Goal: Contribute content: Contribute content

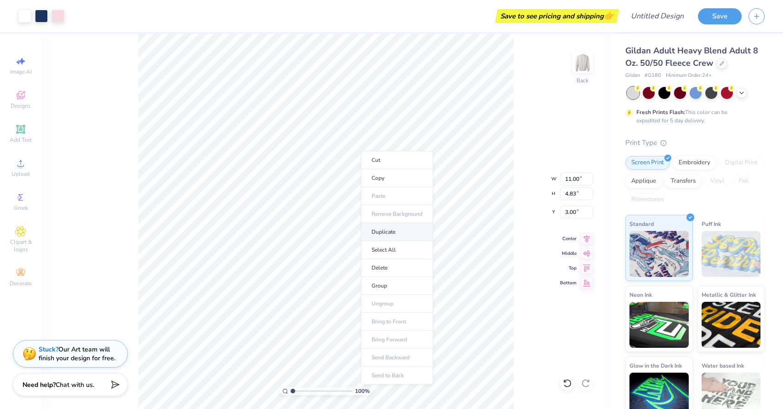
click at [377, 228] on li "Duplicate" at bounding box center [397, 232] width 72 height 18
type input "3.80"
click at [720, 63] on icon at bounding box center [722, 62] width 5 height 5
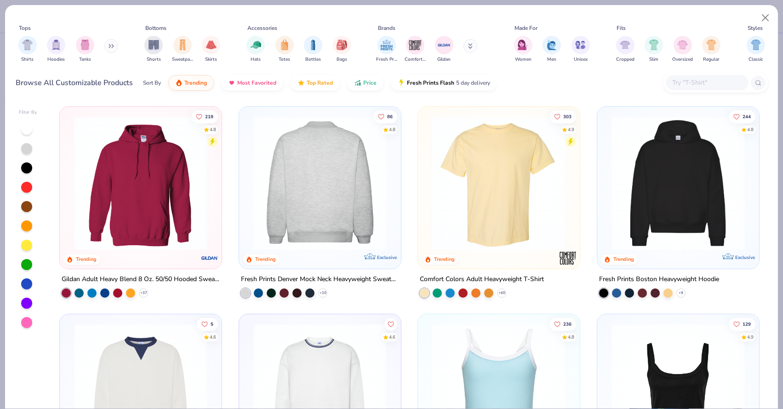
click at [339, 202] on img at bounding box center [319, 183] width 143 height 134
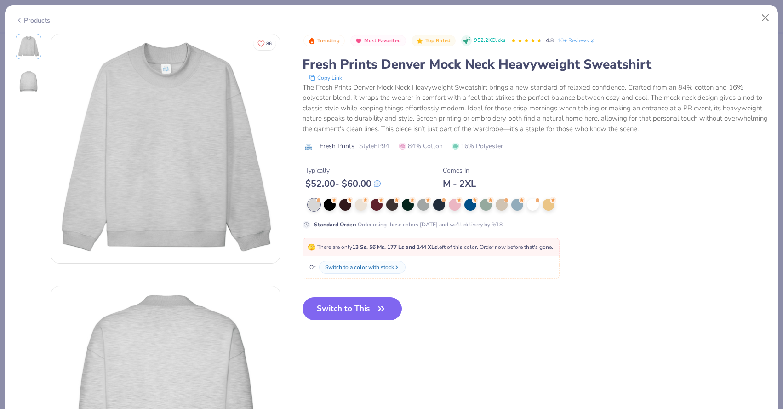
click at [509, 204] on div at bounding box center [489, 205] width 362 height 12
click at [513, 204] on div at bounding box center [517, 204] width 12 height 12
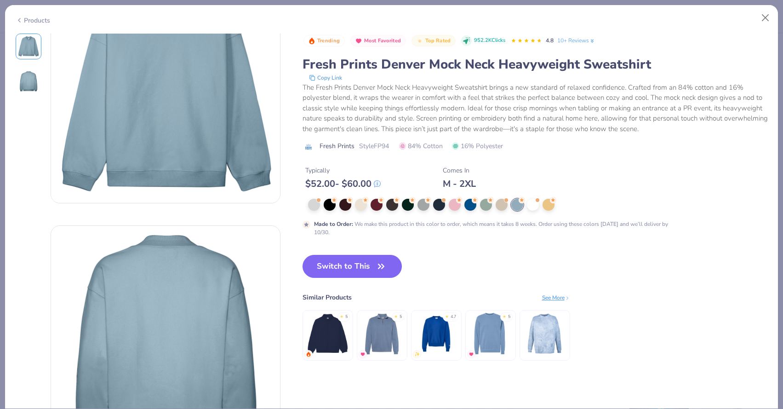
scroll to position [48, 0]
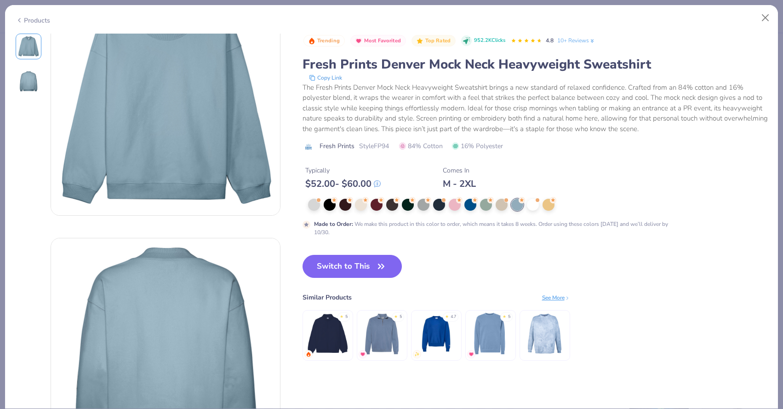
click at [16, 21] on icon at bounding box center [19, 20] width 7 height 11
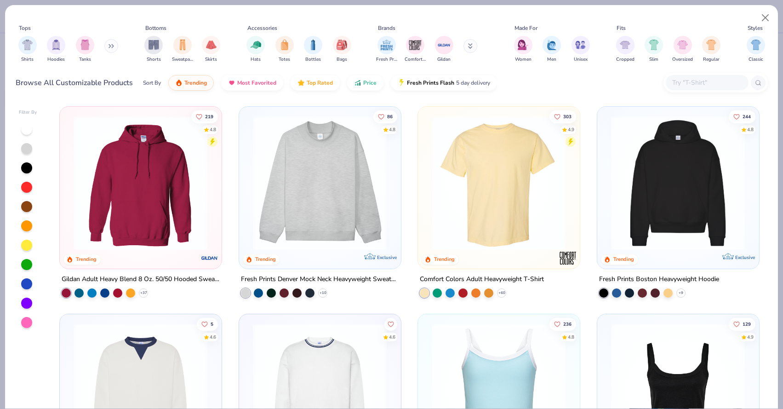
scroll to position [169, 0]
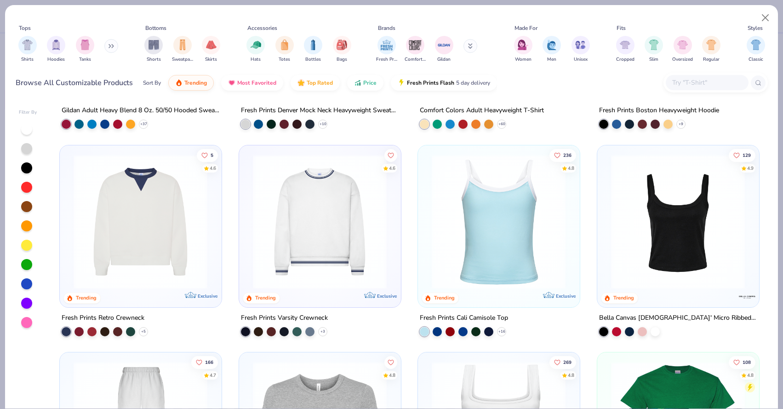
click at [717, 80] on input "text" at bounding box center [706, 82] width 71 height 11
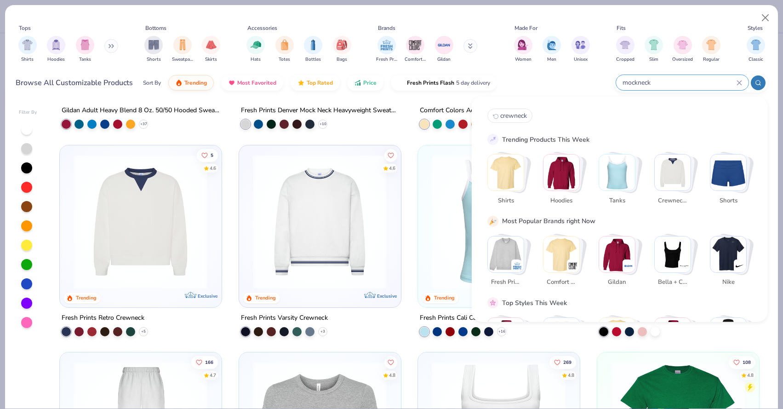
type input "mockneck"
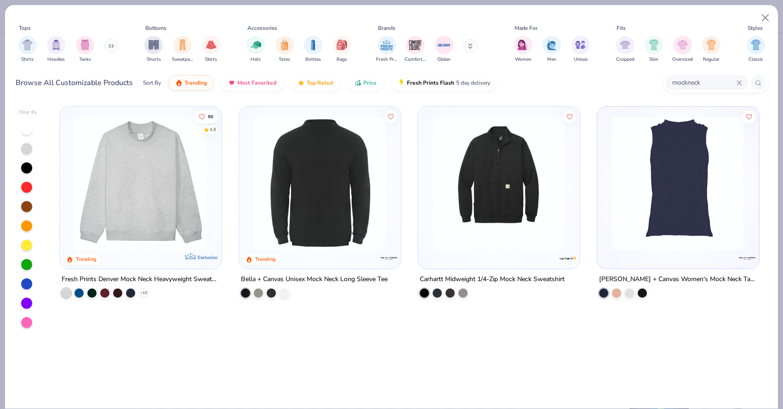
click at [131, 214] on img at bounding box center [140, 183] width 143 height 134
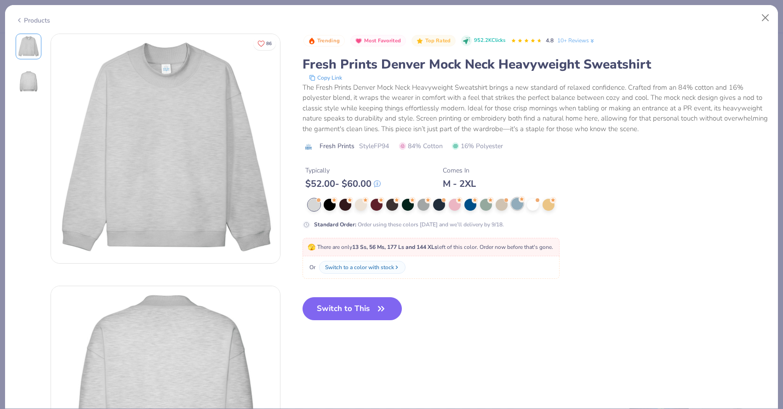
click at [516, 203] on div at bounding box center [517, 204] width 12 height 12
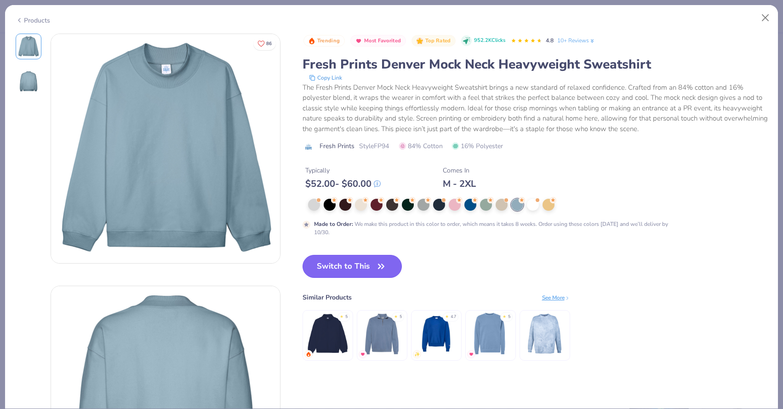
click at [318, 267] on button "Switch to This" at bounding box center [353, 266] width 100 height 23
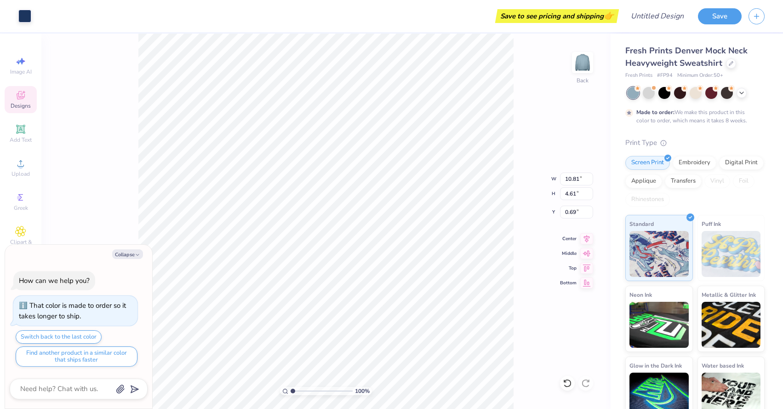
type textarea "x"
type input "11.00"
type input "4.83"
type input "0.50"
type textarea "x"
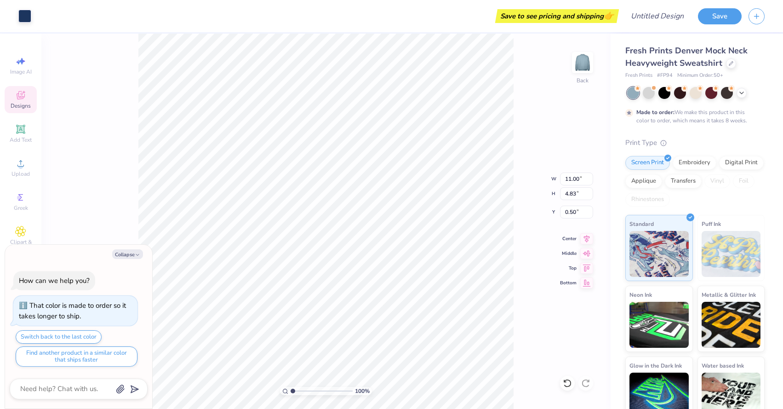
type input "0.59"
type textarea "x"
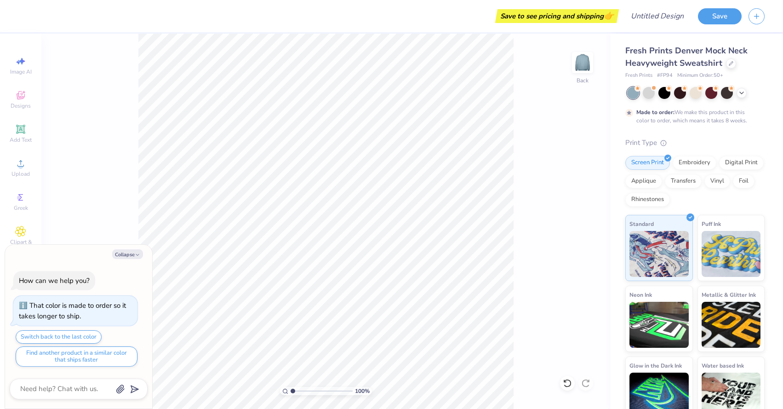
click at [103, 209] on div "100 % Back" at bounding box center [325, 221] width 569 height 375
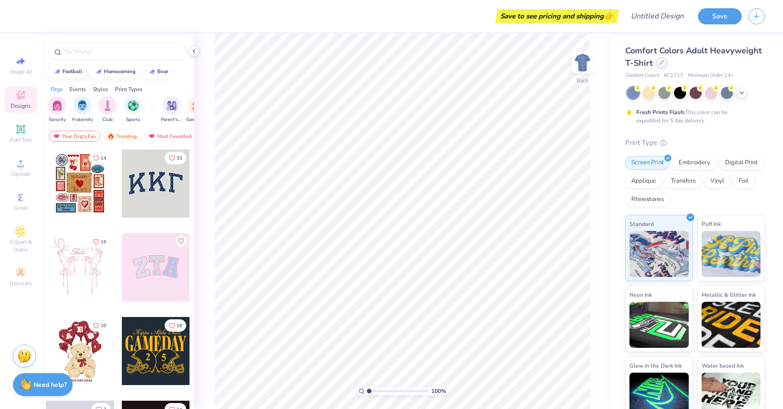
click at [658, 61] on div at bounding box center [662, 62] width 10 height 10
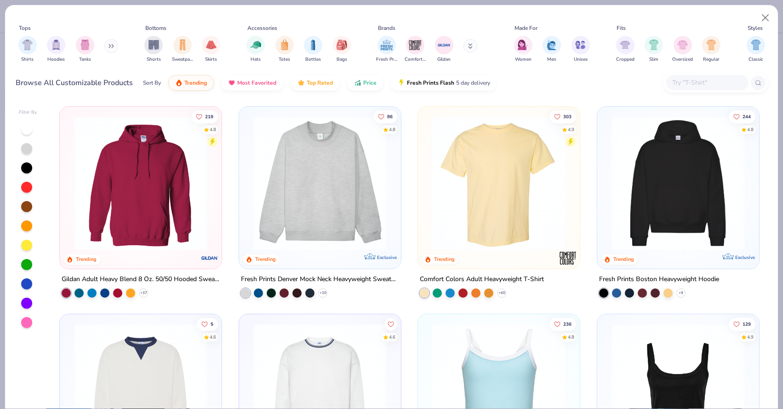
click at [374, 212] on img at bounding box center [319, 183] width 143 height 134
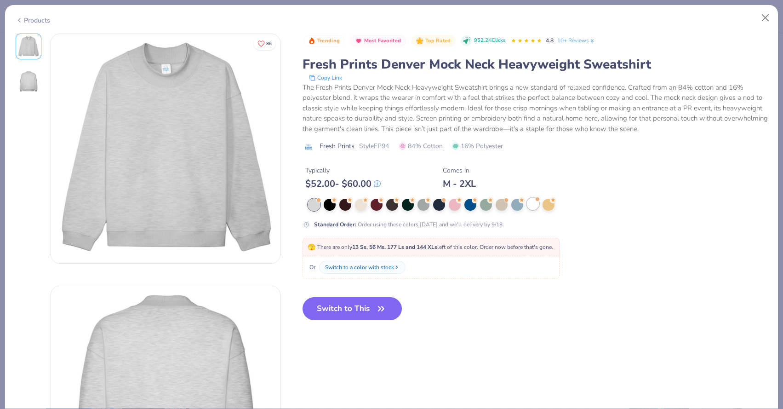
click at [528, 206] on div at bounding box center [533, 204] width 12 height 12
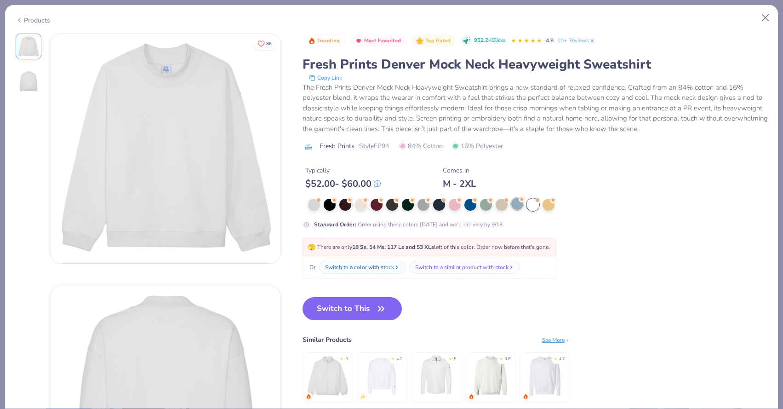
click at [515, 203] on div at bounding box center [517, 204] width 12 height 12
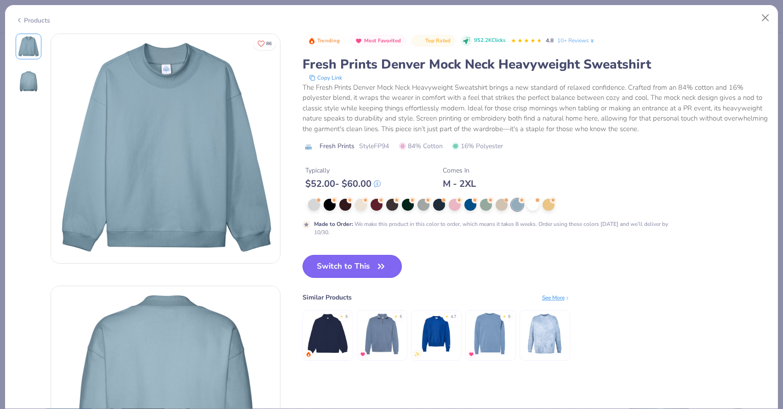
click at [372, 263] on button "Switch to This" at bounding box center [353, 266] width 100 height 23
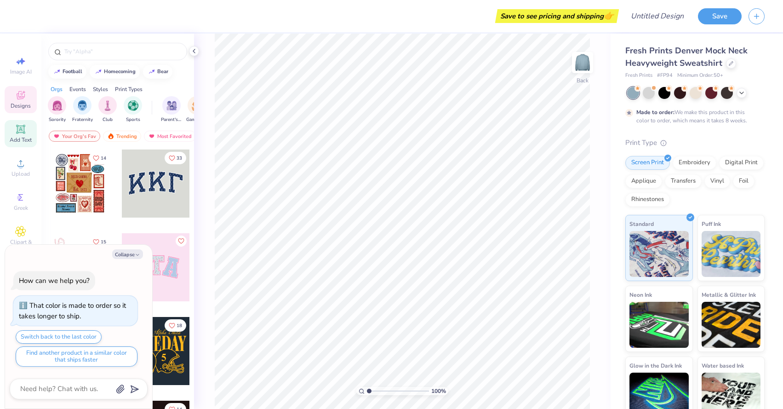
click at [13, 135] on div "Add Text" at bounding box center [21, 133] width 32 height 27
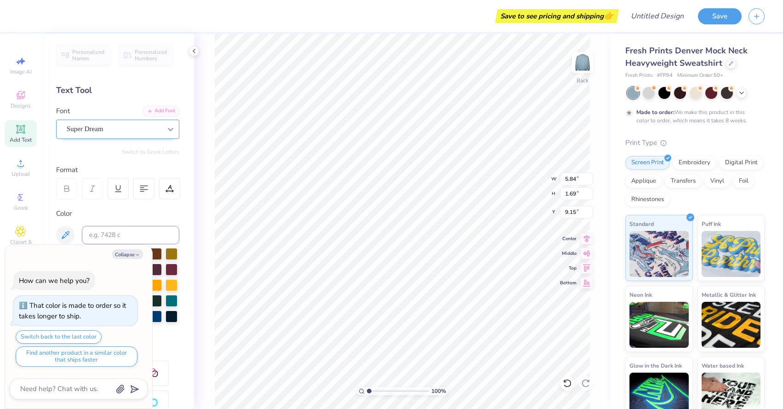
click at [168, 125] on icon at bounding box center [170, 129] width 9 height 9
click at [135, 256] on icon "button" at bounding box center [138, 255] width 6 height 6
type textarea "x"
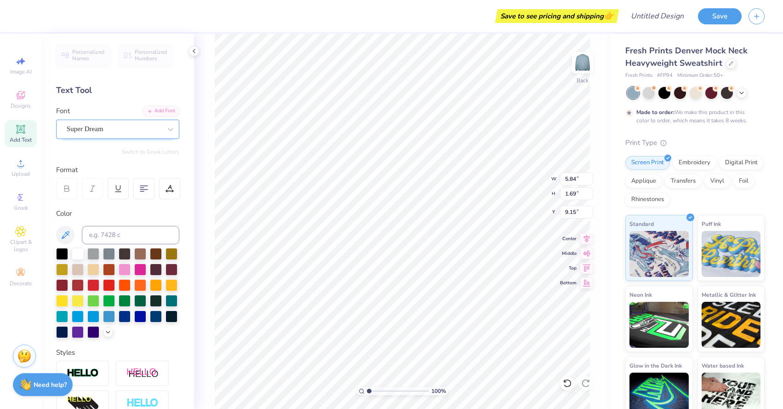
click at [115, 122] on div "Super Dream" at bounding box center [114, 129] width 97 height 14
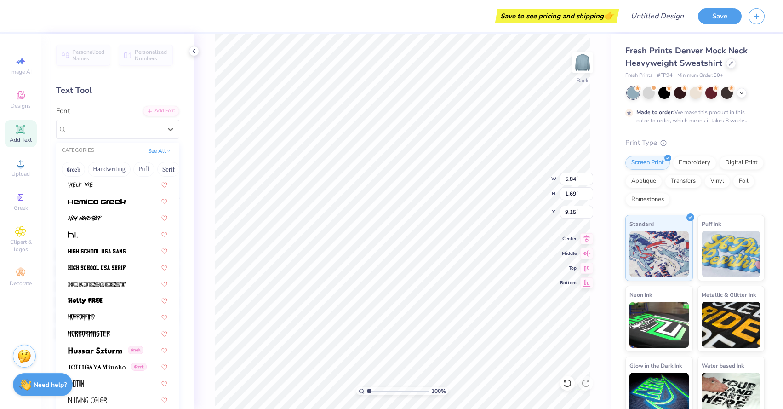
scroll to position [2309, 0]
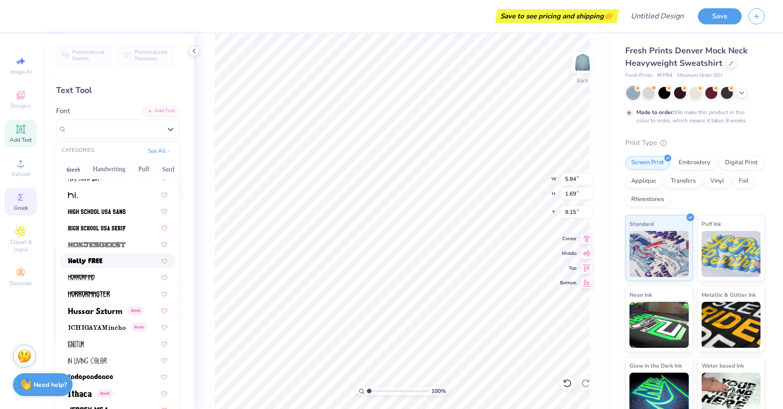
click at [21, 199] on circle at bounding box center [19, 197] width 5 height 5
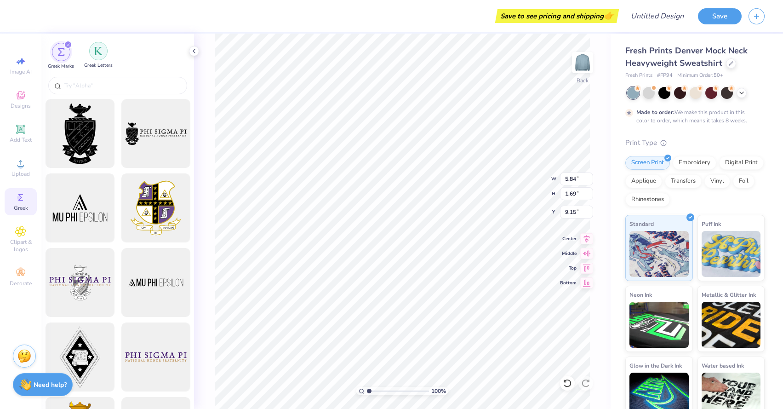
click at [98, 48] on img "filter for Greek Letters" at bounding box center [98, 50] width 9 height 9
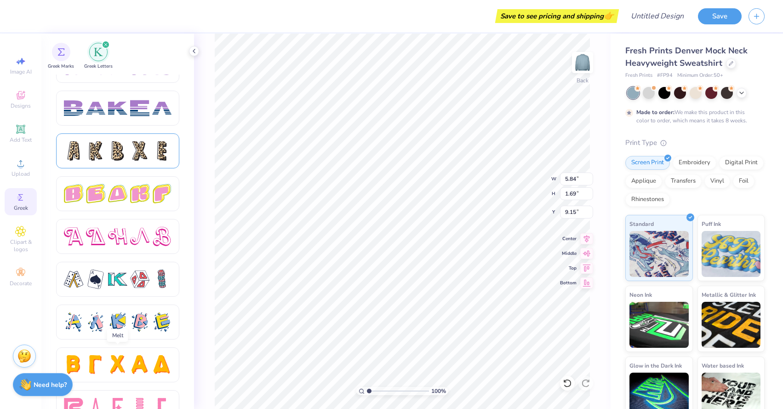
scroll to position [1503, 0]
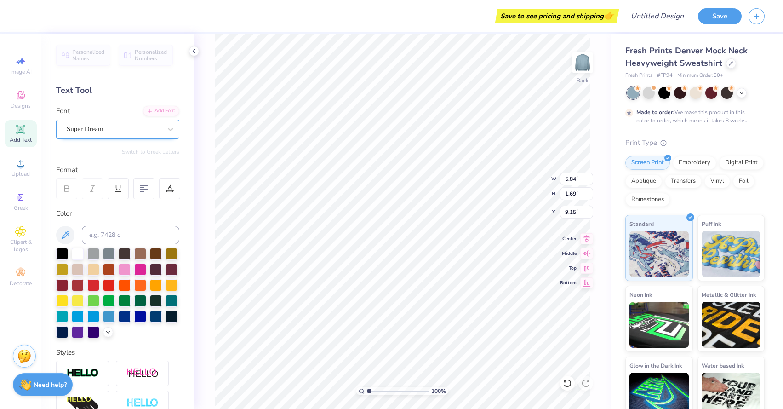
click at [99, 137] on div "Super Dream" at bounding box center [117, 129] width 123 height 19
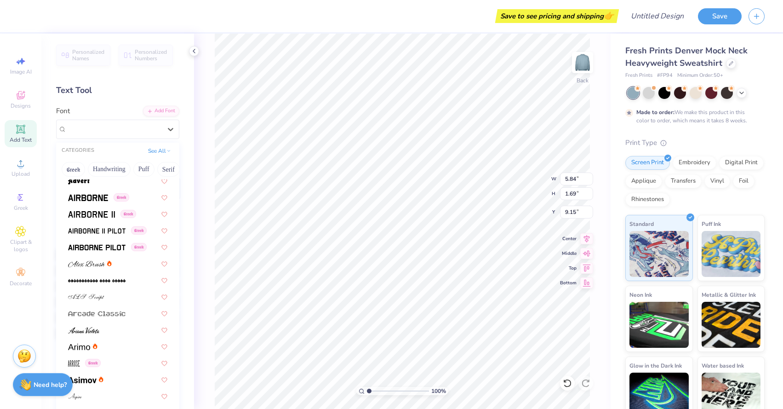
scroll to position [330, 0]
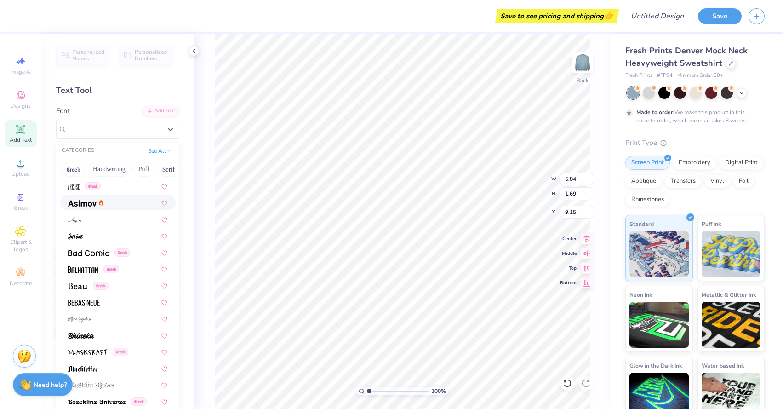
click at [116, 204] on div at bounding box center [117, 203] width 99 height 10
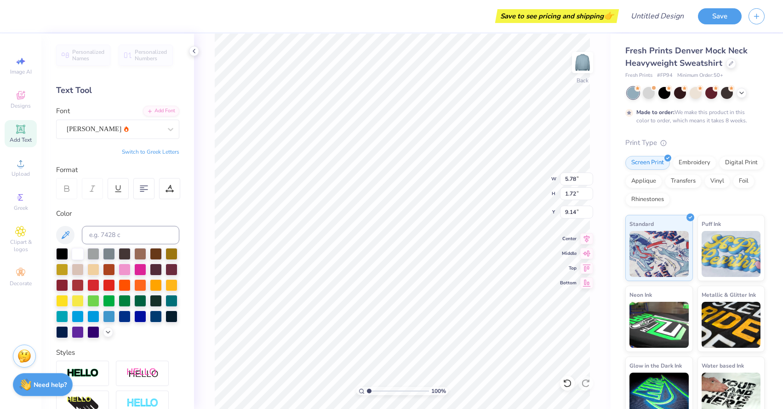
type input "5.78"
type input "1.72"
type input "9.14"
type textarea "TXT"
type textarea "ADPI"
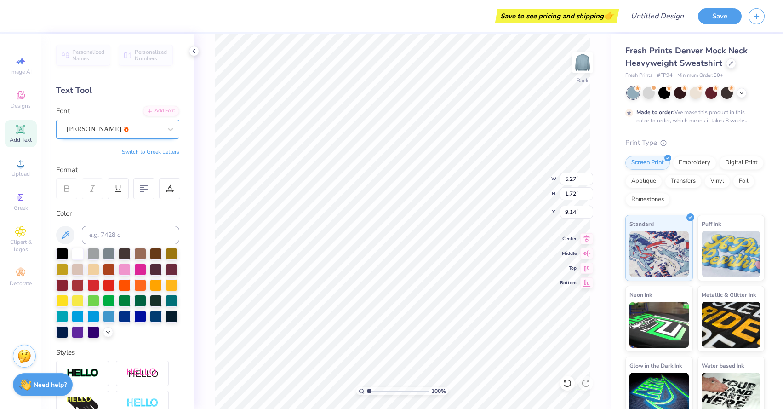
click at [135, 125] on div "[PERSON_NAME]" at bounding box center [114, 129] width 97 height 14
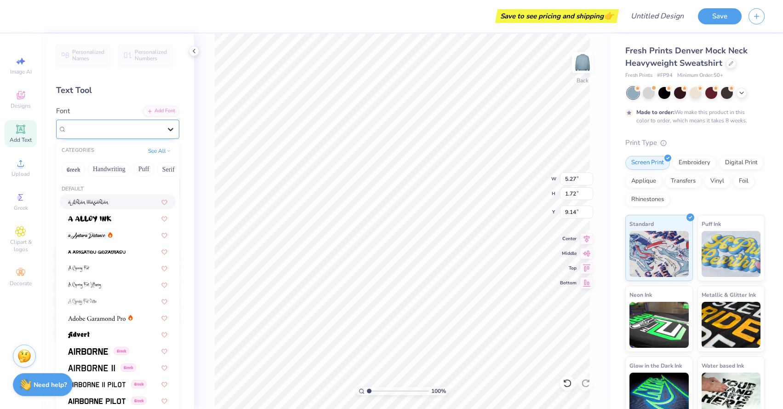
click at [169, 126] on icon at bounding box center [170, 129] width 9 height 9
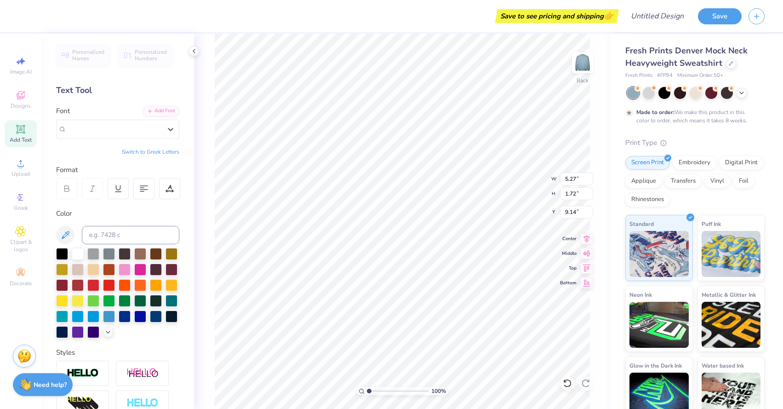
click at [169, 151] on button "Switch to Greek Letters" at bounding box center [150, 151] width 57 height 7
type input "5.61"
click at [161, 144] on div "Personalized Names Personalized Numbers Text Tool Add Font Font [PERSON_NAME] S…" at bounding box center [117, 221] width 153 height 375
click at [170, 149] on button "Switch to Normal Letters" at bounding box center [149, 151] width 62 height 7
click at [147, 126] on div "[PERSON_NAME]" at bounding box center [114, 129] width 97 height 14
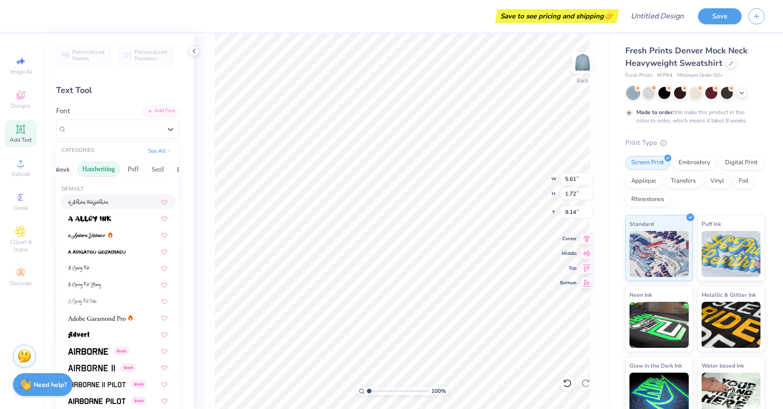
scroll to position [0, 0]
click at [74, 169] on button "Greek" at bounding box center [73, 169] width 23 height 15
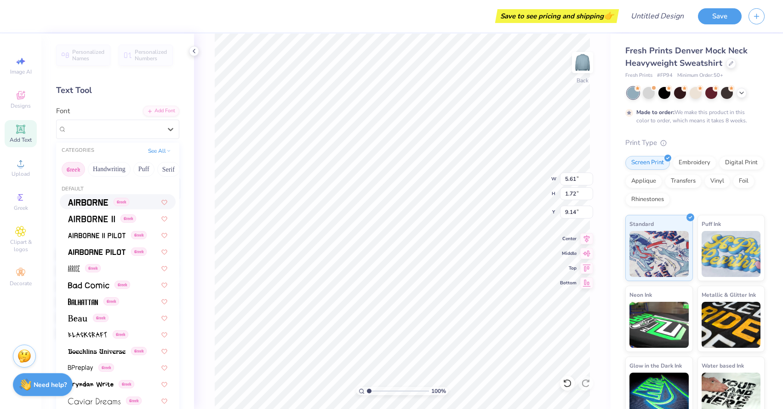
click at [83, 199] on img at bounding box center [88, 202] width 40 height 6
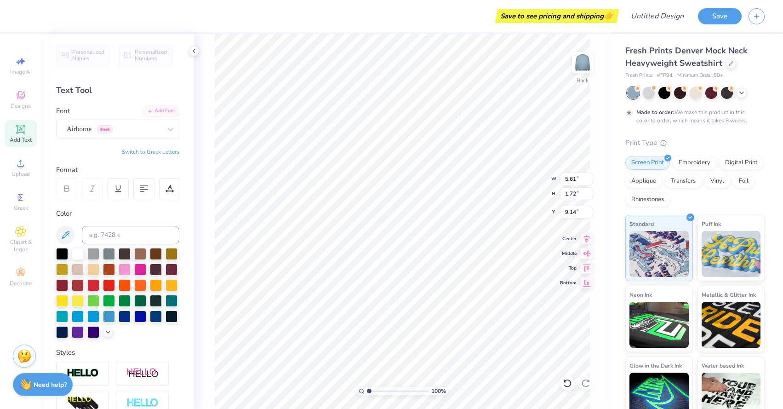
click at [117, 115] on div "Font Airborne Greek" at bounding box center [117, 122] width 123 height 33
click at [117, 126] on div "Airborne Greek" at bounding box center [114, 129] width 97 height 14
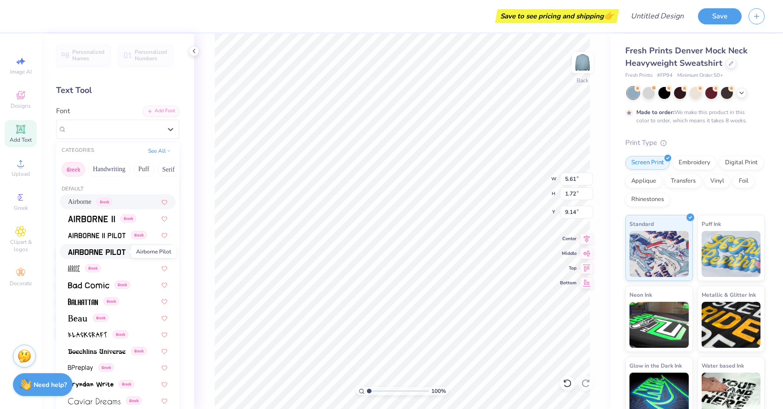
click at [125, 254] on img at bounding box center [96, 252] width 57 height 6
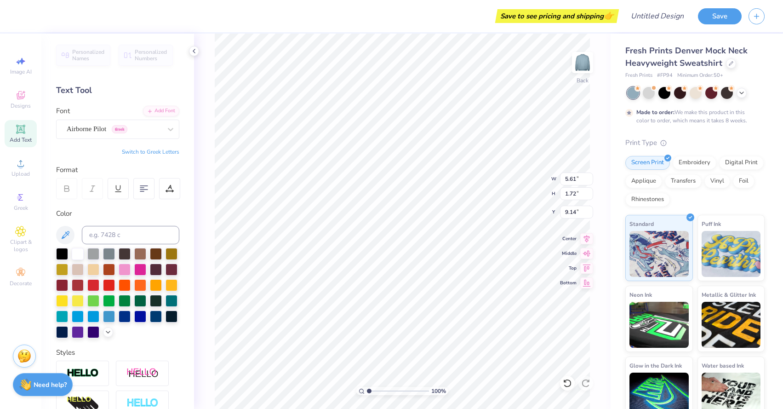
click at [112, 145] on div "Personalized Names Personalized Numbers Text Tool Add Font Font Airborne Pilot …" at bounding box center [117, 221] width 153 height 375
click at [107, 131] on div "Airborne Pilot Greek" at bounding box center [114, 129] width 97 height 14
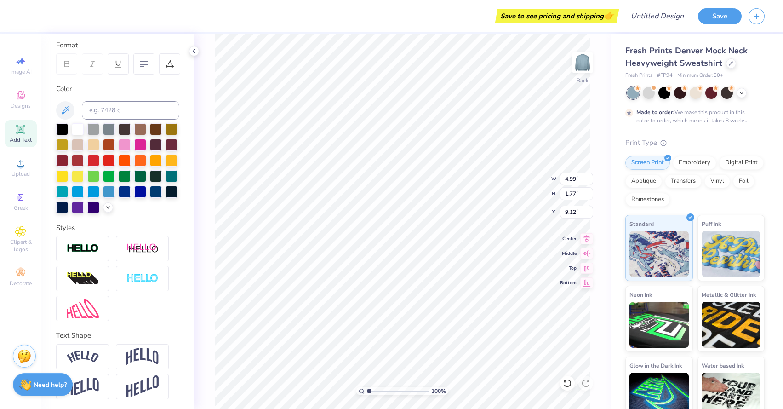
scroll to position [126, 0]
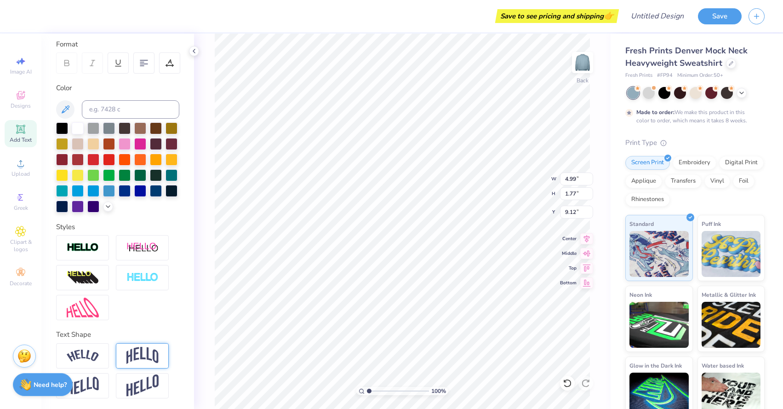
click at [138, 358] on img at bounding box center [142, 355] width 32 height 17
type input "2.80"
type input "8.60"
type input "10.09"
type input "5.67"
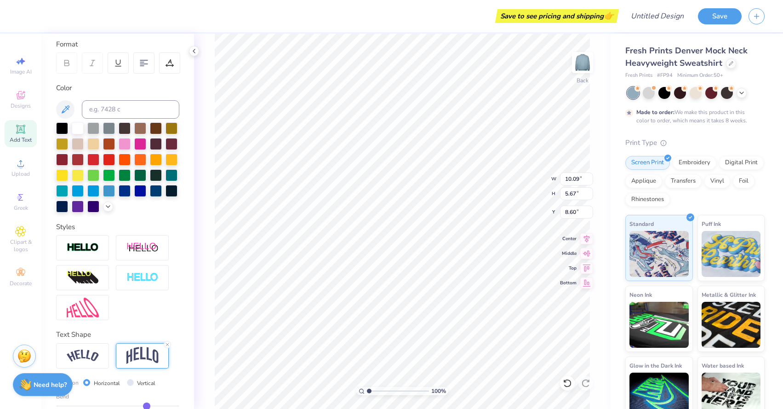
type input "3.00"
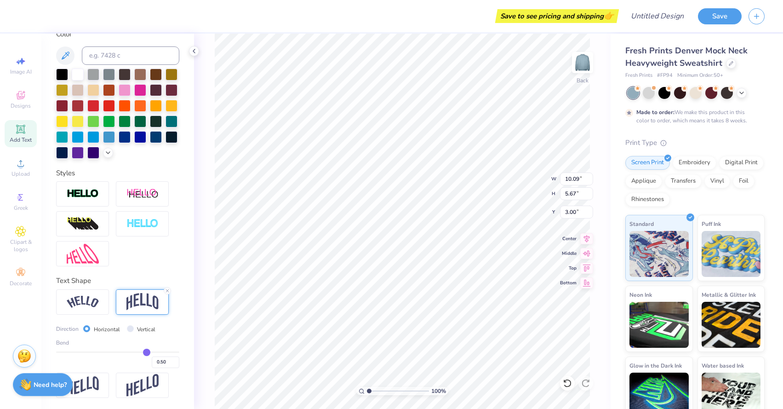
type input "0.53"
type input "0.52"
type input "0.51"
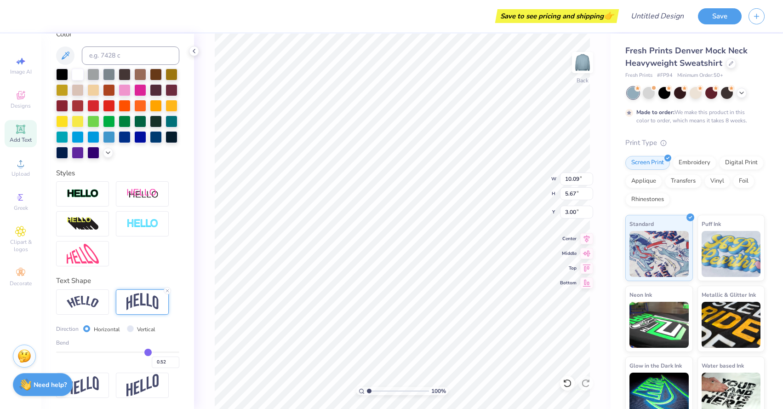
type input "0.51"
type input "0.48"
type input "0.47"
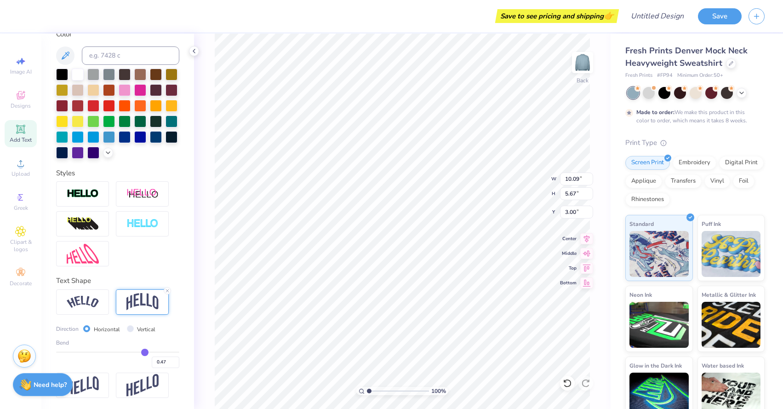
type input "0.46"
type input "0.45"
type input "0.44"
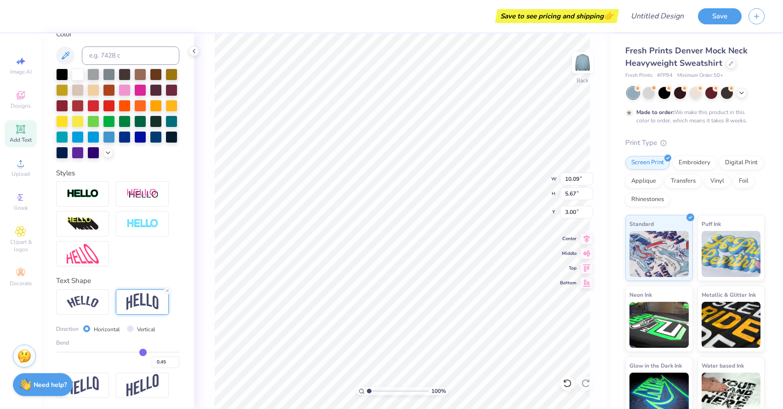
type input "0.44"
type input "0.43"
type input "0.42"
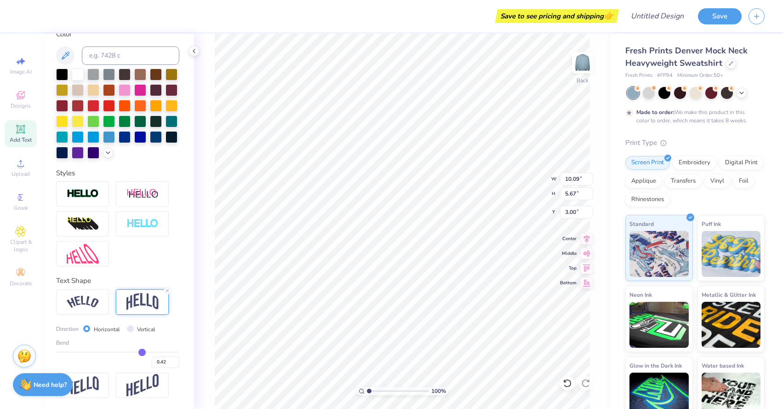
type input "0.41"
type input "0.4"
type input "0.40"
type input "0.39"
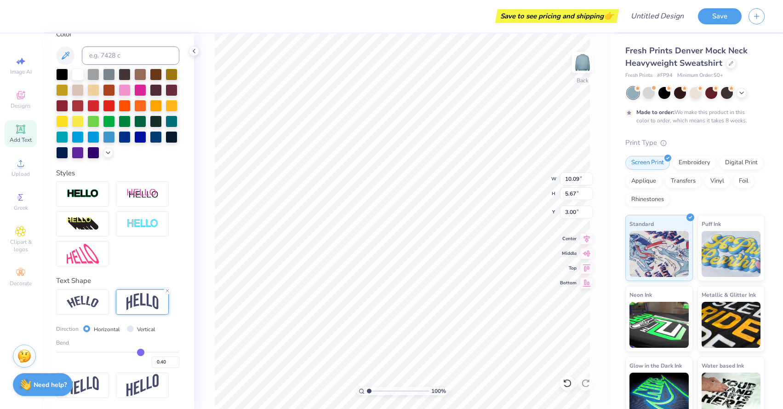
type input "0.39"
type input "0.38"
type input "0.37"
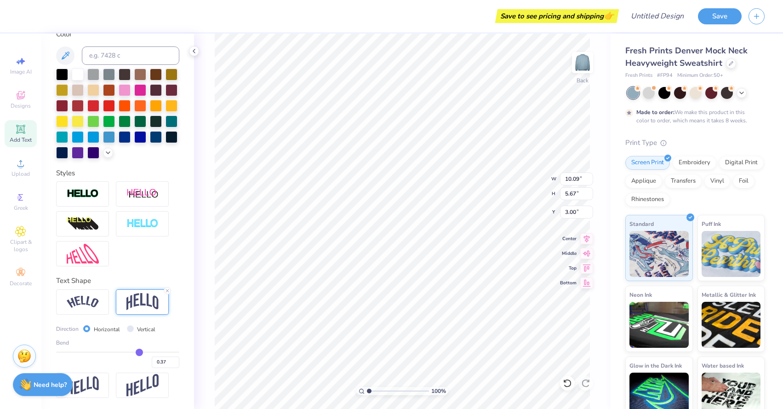
type input "0.36"
type input "0.35"
type input "0.34"
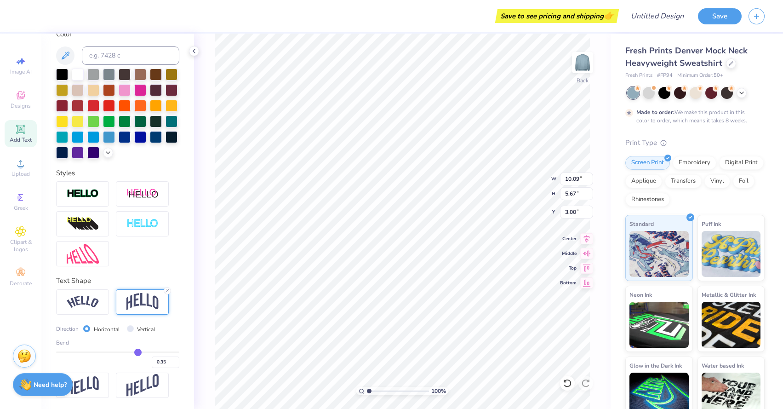
type input "0.34"
type input "0.33"
type input "0.32"
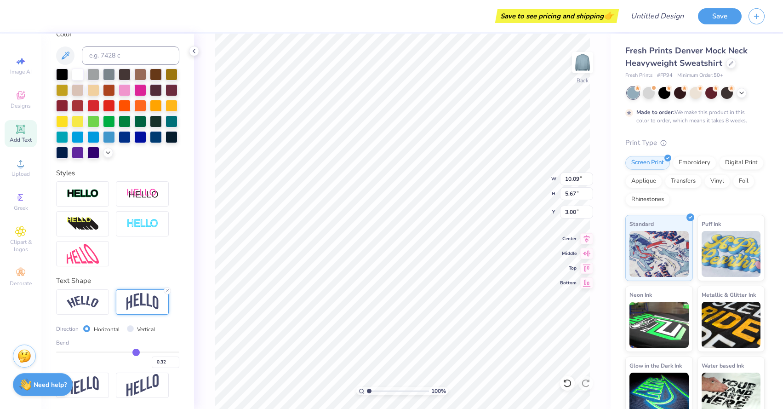
type input "0.31"
type input "0.3"
type input "0.30"
type input "0.29"
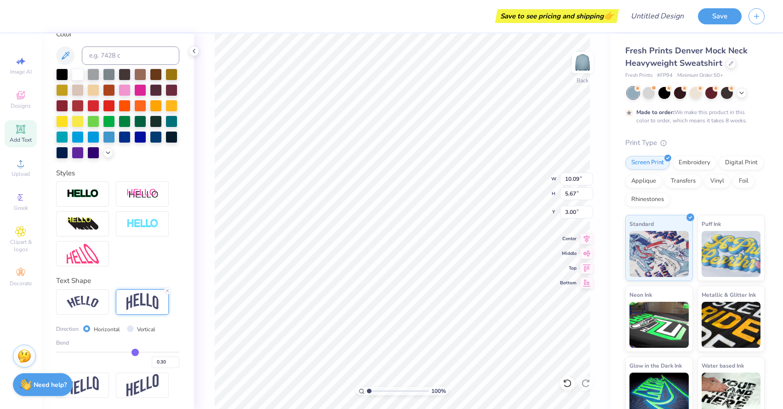
type input "0.29"
type input "0.28"
type input "0.27"
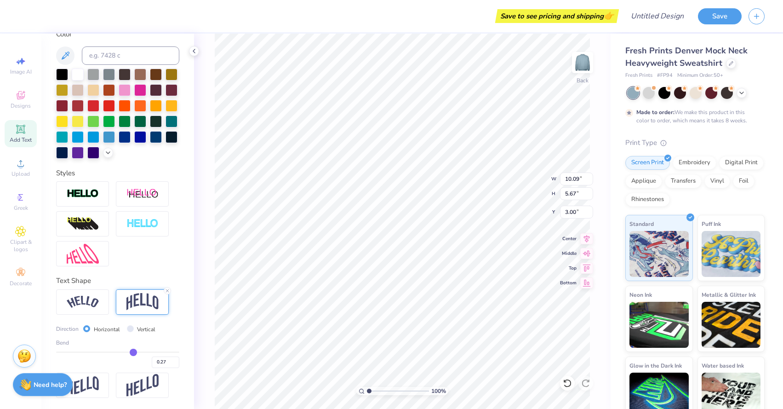
type input "0.25"
type input "0.23"
type input "4.66"
type input "3.50"
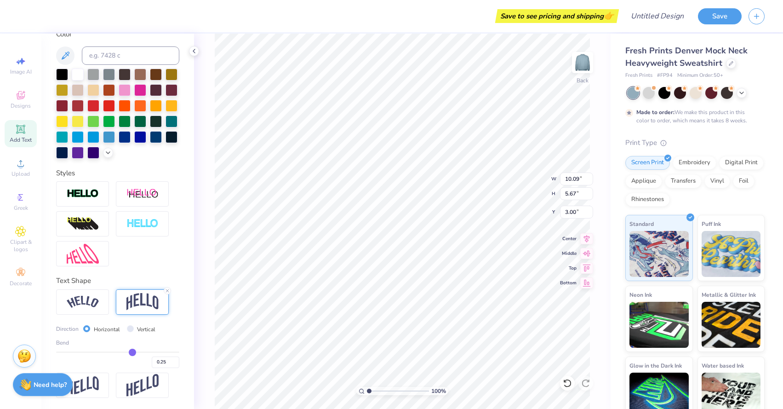
type input "0.23"
type input "0.21"
type input "0.18"
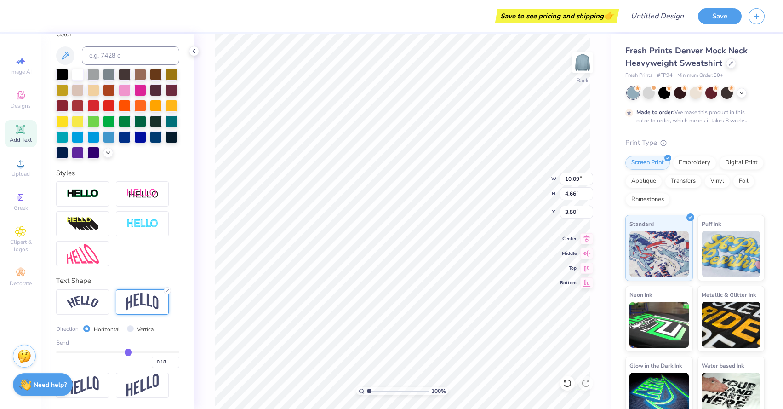
type input "0.16"
type input "0.14"
type input "0.12"
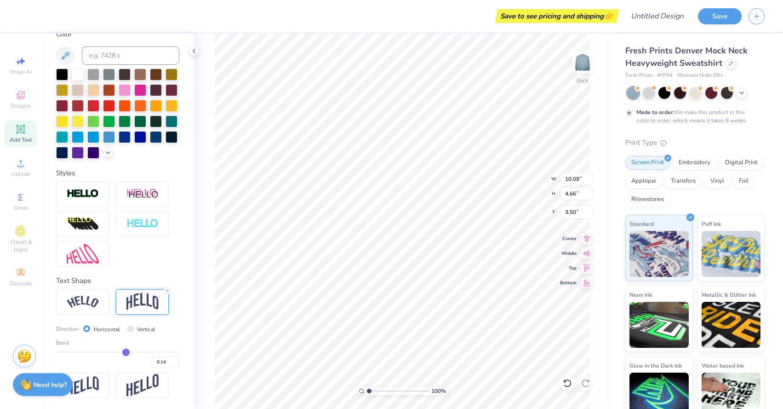
type input "0.12"
type input "0.11"
type input "0.09"
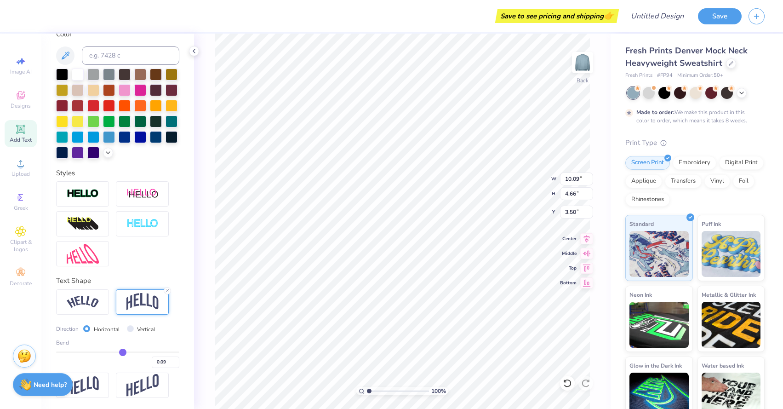
type input "0.08"
type input "0.07"
type input "0.06"
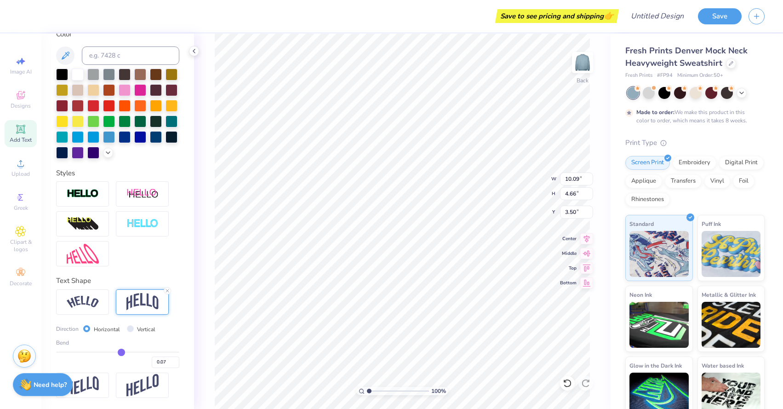
type input "0.06"
type input "0.05"
type input "0.04"
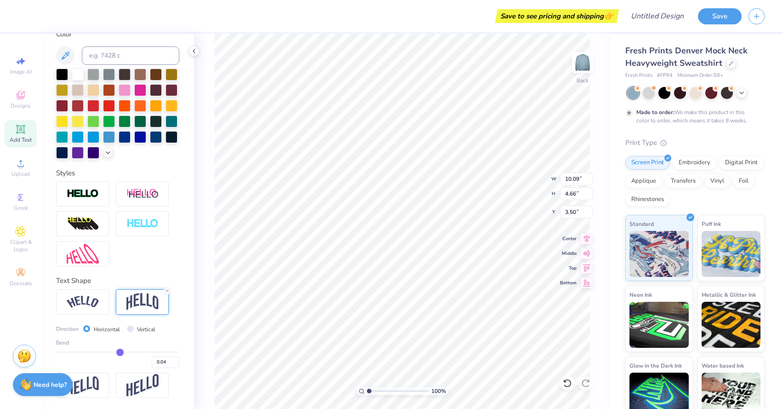
type input "0.03"
type input "0.02"
type input "0.01"
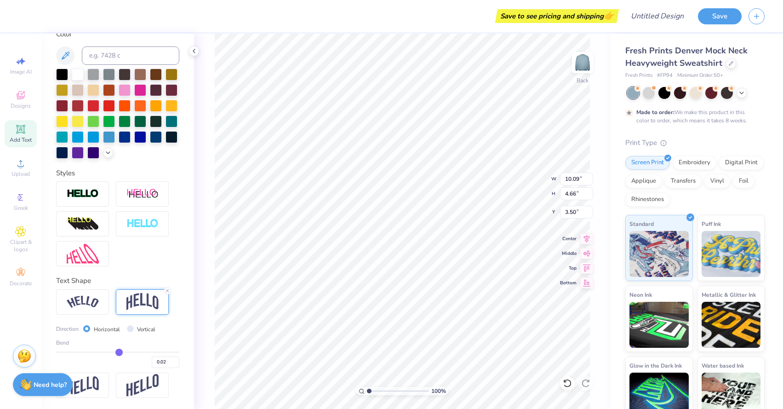
type input "0.01"
type input "0"
type input "0.00"
type input "-0.01"
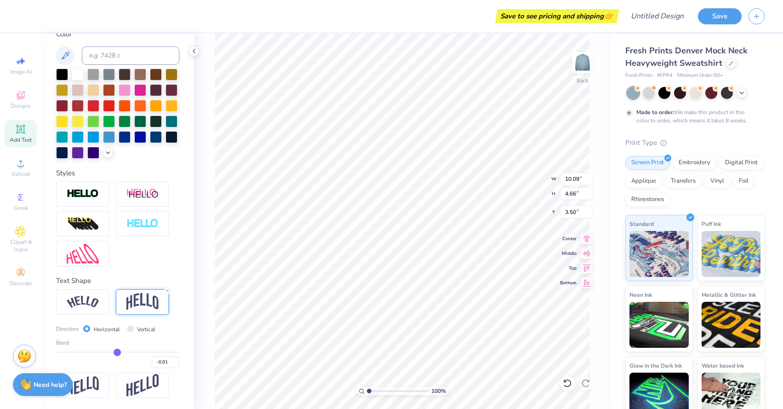
type input "-0.02"
type input "-0.03"
type input "-0.04"
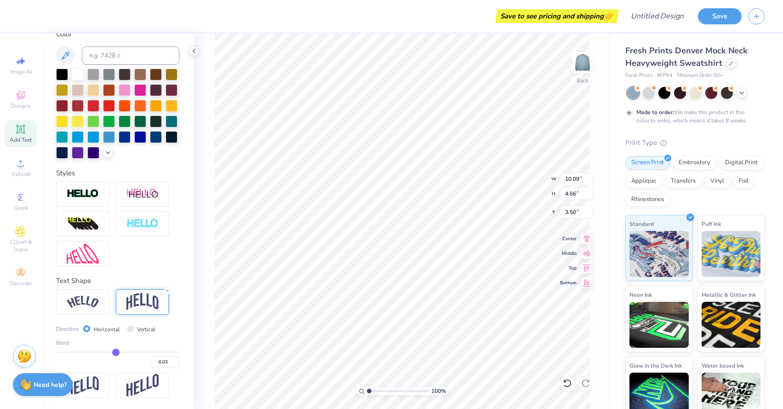
type input "-0.04"
type input "3.74"
type input "3.97"
type input "-0.03"
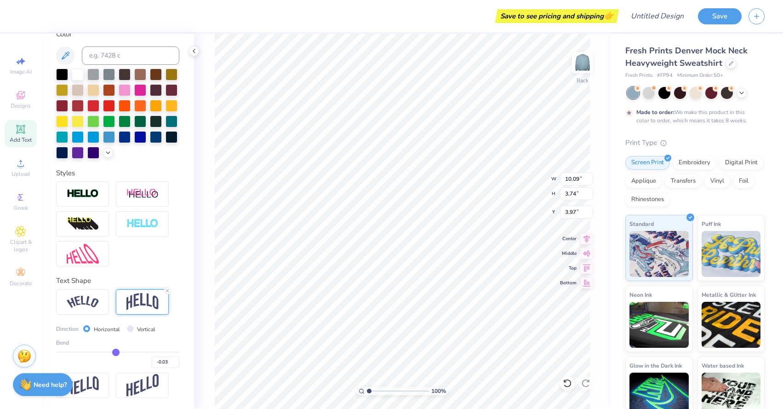
type input "-0.02"
type input "-0.01"
type input "0"
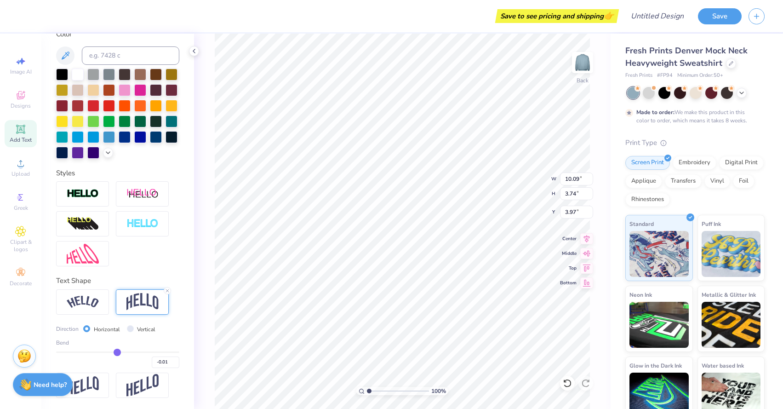
type input "0.00"
type input "0.01"
type input "0.02"
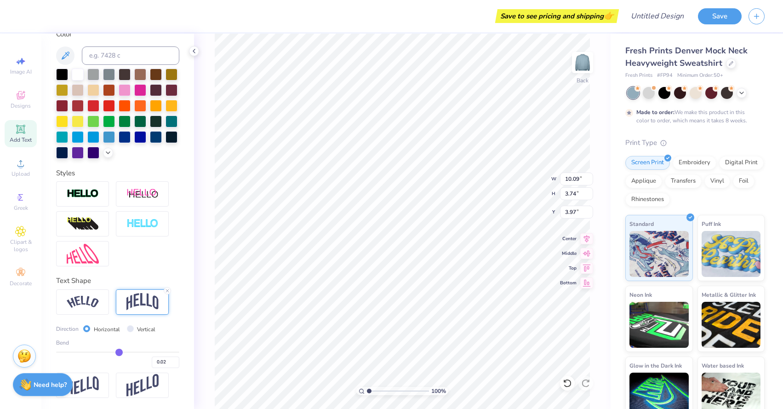
type input "0.03"
type input "0.04"
type input "0.05"
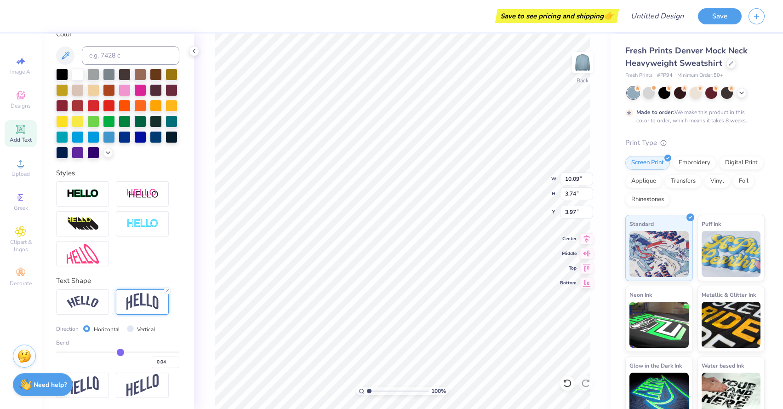
type input "0.05"
type input "0.06"
type input "0.07"
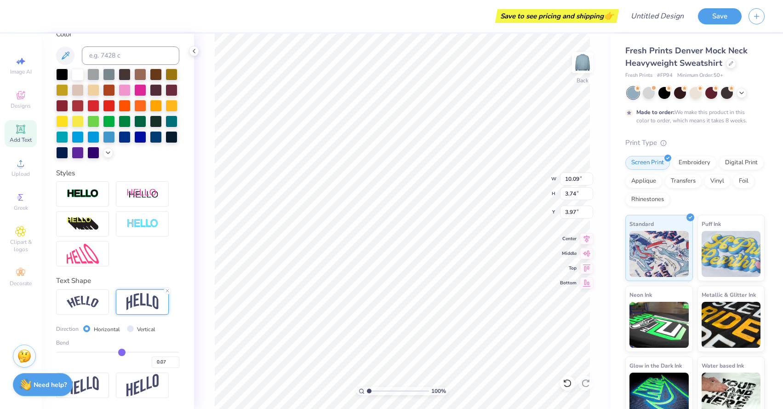
type input "0.08"
type input "0.09"
type input "0.1"
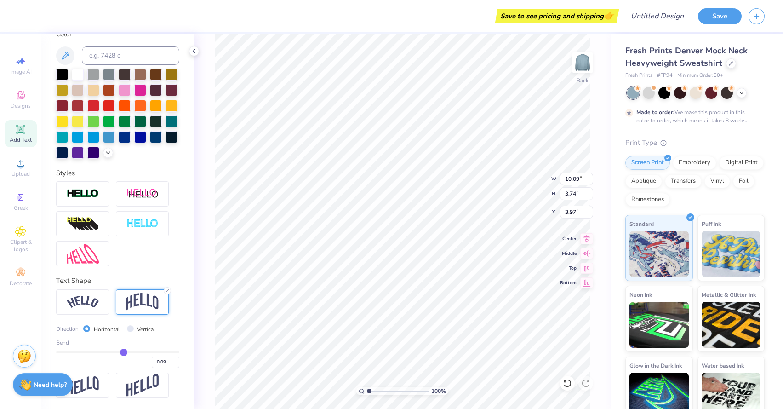
type input "0.10"
type input "0.11"
type input "0.12"
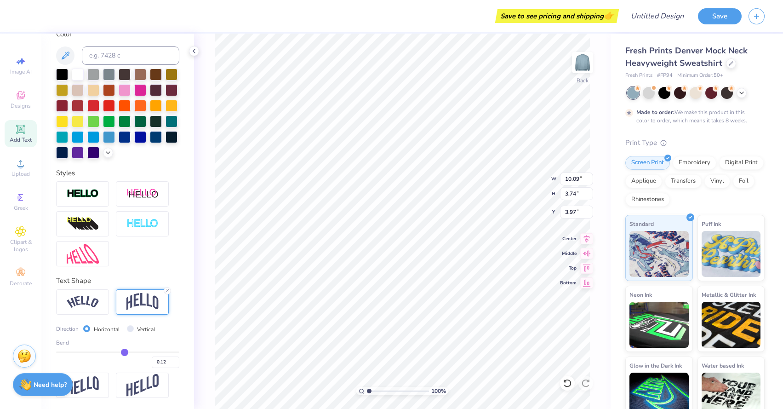
type input "0.13"
type input "0.14"
type input "0.15"
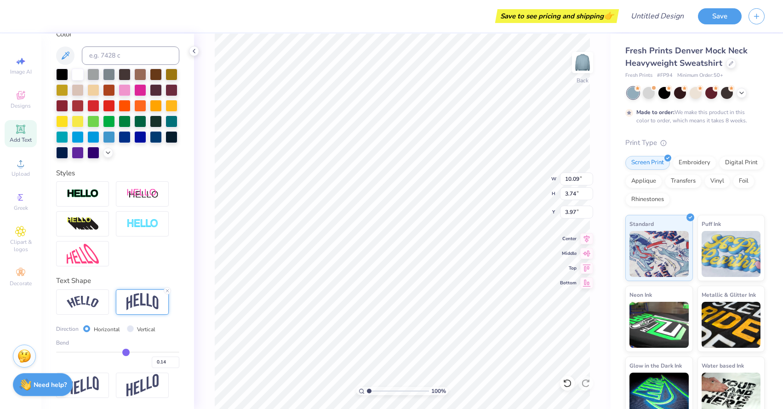
type input "0.15"
type input "0.16"
type input "0.17"
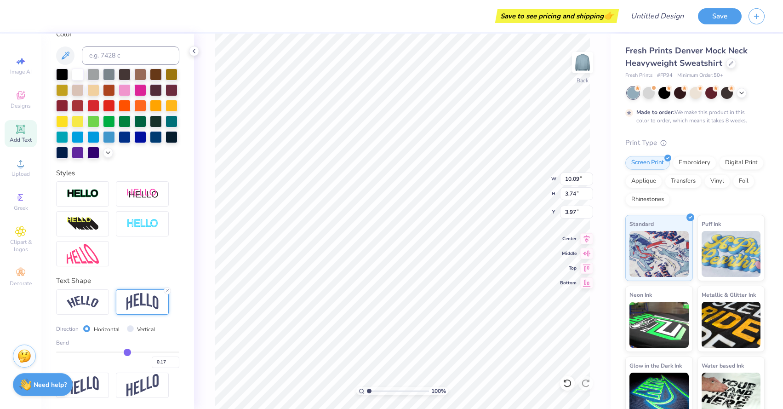
type input "0.18"
type input "0.19"
type input "0.2"
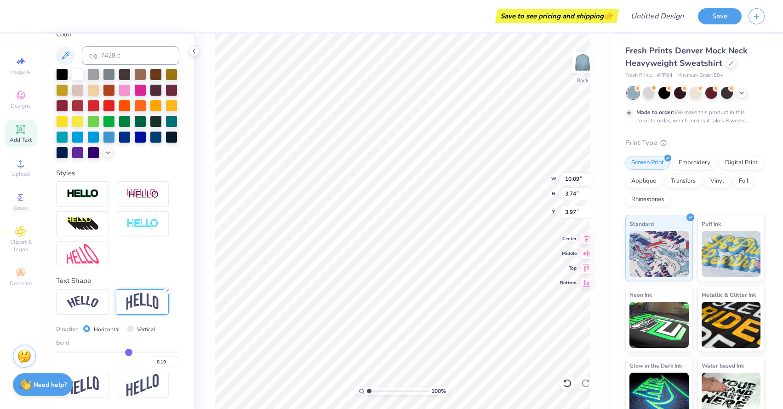
type input "0.20"
type input "4.38"
type input "3.65"
type input "0.21"
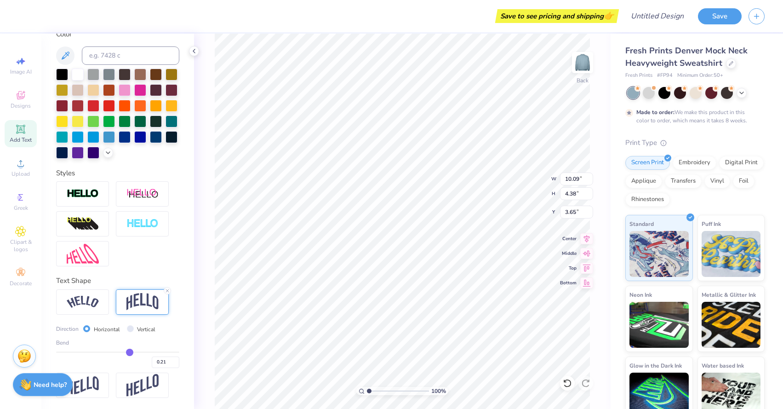
type input "0.22"
type input "0.23"
type input "0.24"
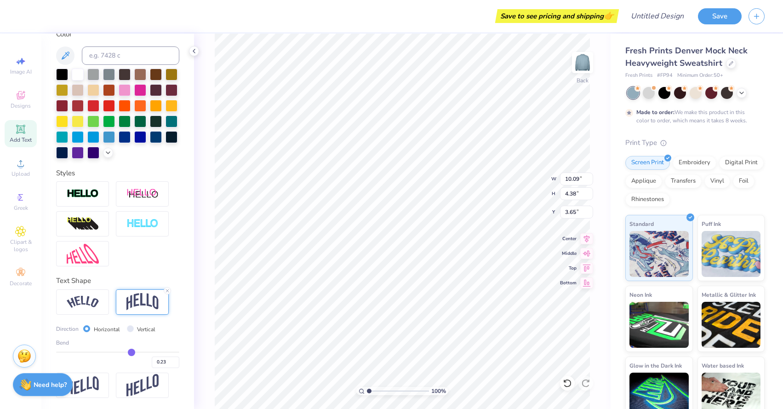
type input "0.24"
type input "0.25"
type input "0.26"
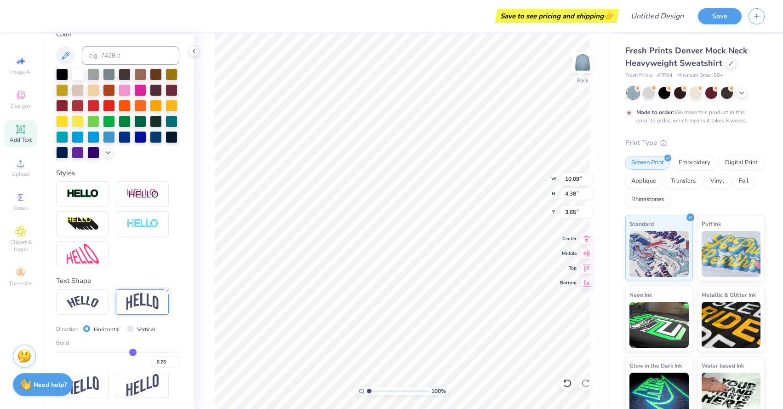
type input "0.27"
type input "0.28"
type input "0.29"
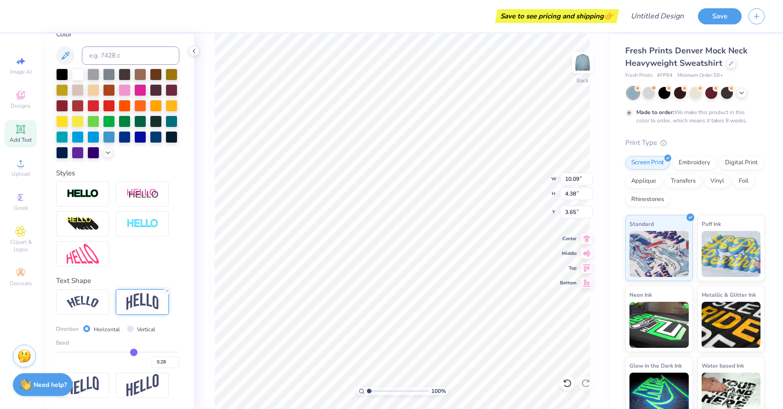
type input "0.29"
type input "0.3"
type input "0.30"
type input "0.31"
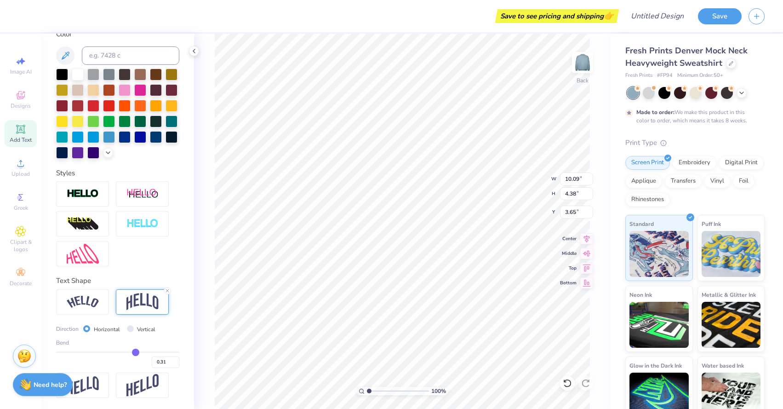
type input "0.32"
type input "4.87"
type input "3.40"
drag, startPoint x: 148, startPoint y: 351, endPoint x: 136, endPoint y: 349, distance: 12.2
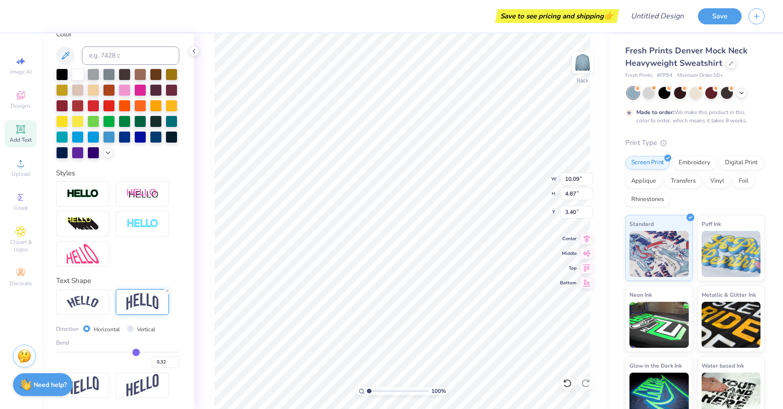
type input "0.32"
click at [136, 351] on input "range" at bounding box center [117, 351] width 123 height 1
type input "11.61"
type input "5.61"
type input "3.00"
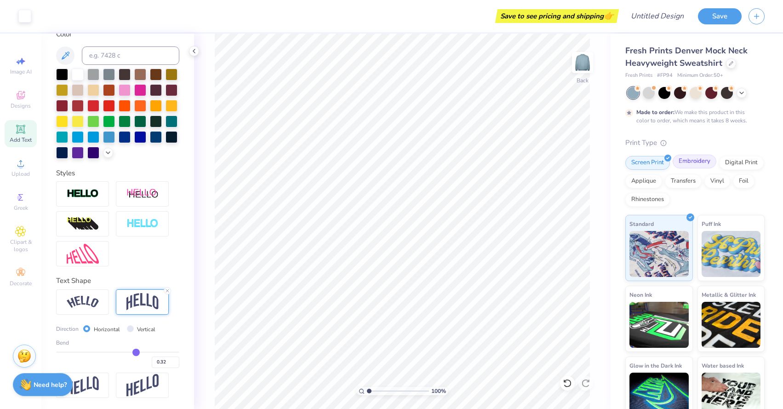
click at [687, 168] on div "Embroidery" at bounding box center [695, 162] width 44 height 14
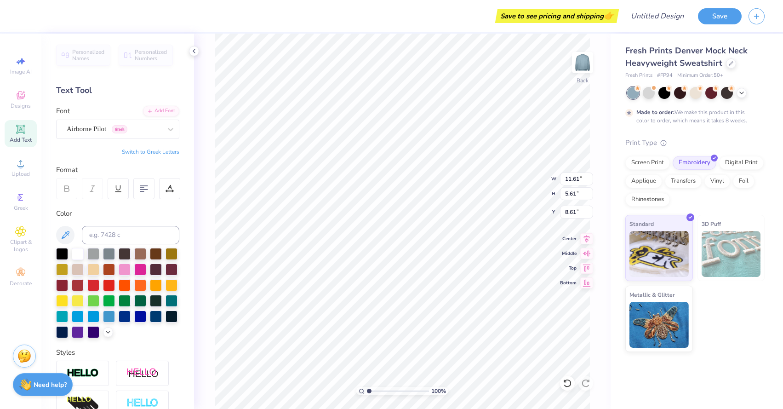
type input "3.00"
type input "11.32"
type input "5.47"
type input "7.02"
type input "11.61"
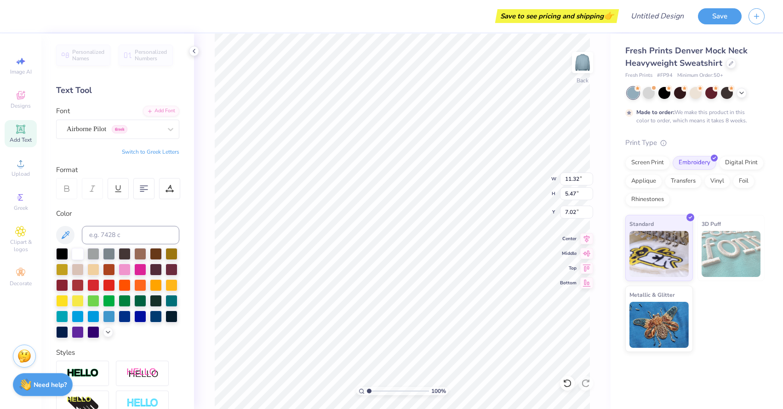
type input "5.61"
type input "3.00"
click at [111, 319] on div at bounding box center [109, 316] width 12 height 12
click at [108, 328] on icon at bounding box center [107, 330] width 7 height 7
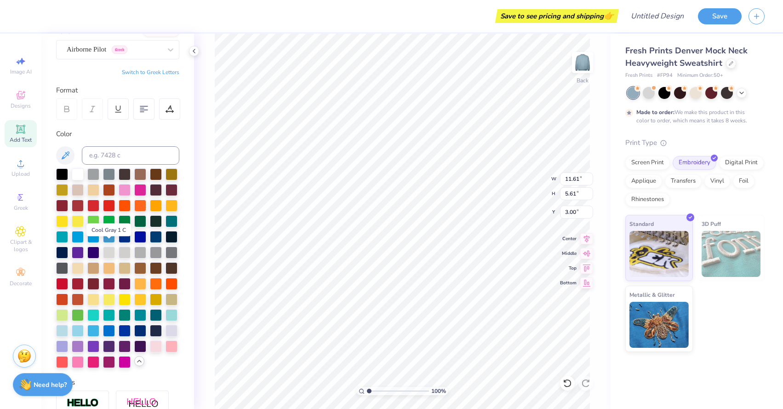
scroll to position [83, 0]
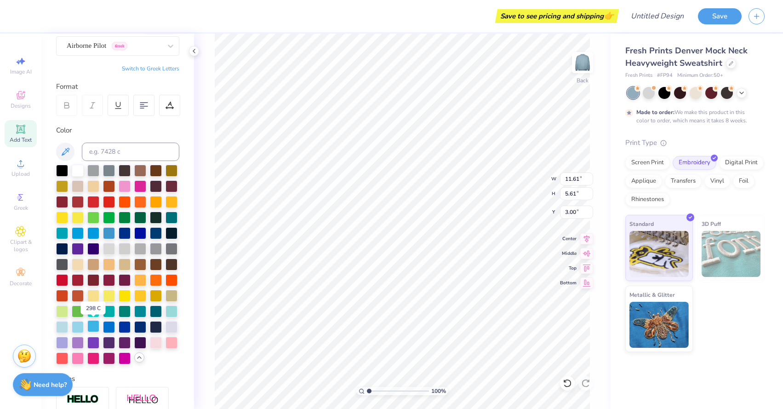
click at [89, 327] on div at bounding box center [93, 326] width 12 height 12
click at [170, 309] on div at bounding box center [172, 310] width 12 height 12
click at [154, 232] on div at bounding box center [156, 232] width 12 height 12
type input "5.18"
type input "11.61"
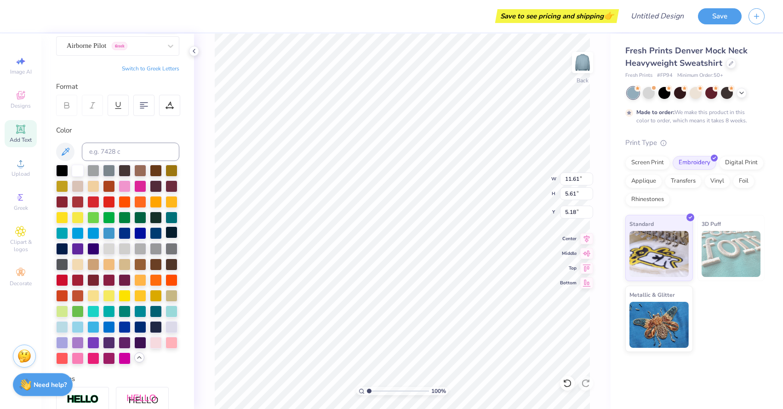
type input "5.61"
click at [654, 180] on div "Applique" at bounding box center [643, 180] width 37 height 14
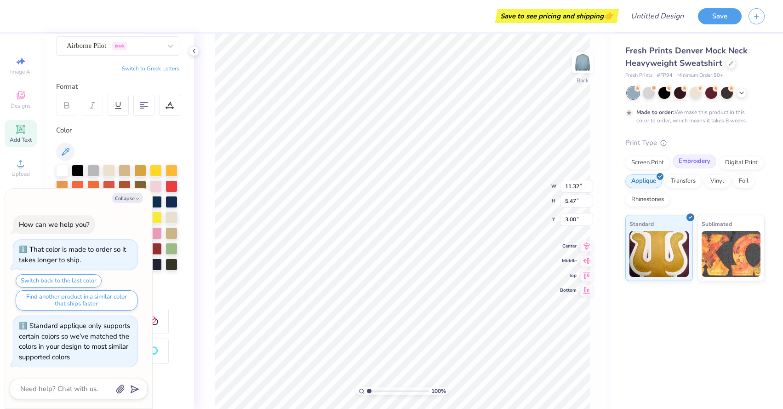
click at [691, 160] on div "Embroidery" at bounding box center [695, 162] width 44 height 14
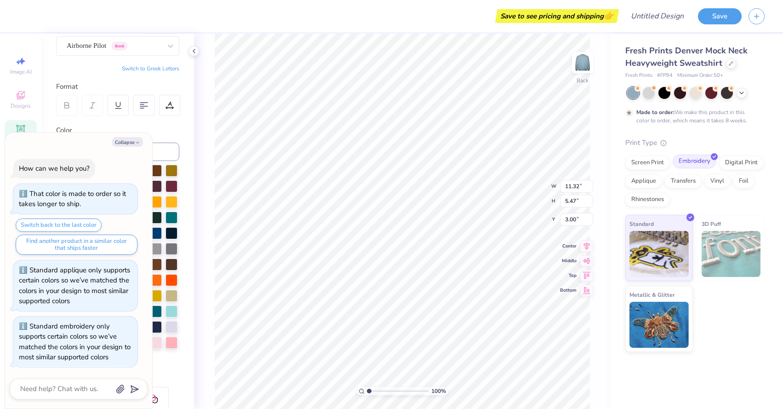
scroll to position [0, 0]
click at [595, 119] on div "100 % Back W 11.32 11.32 " H 5.47 5.47 " Y 3.00 3.00 " Center Middle Top Bottom" at bounding box center [402, 221] width 417 height 375
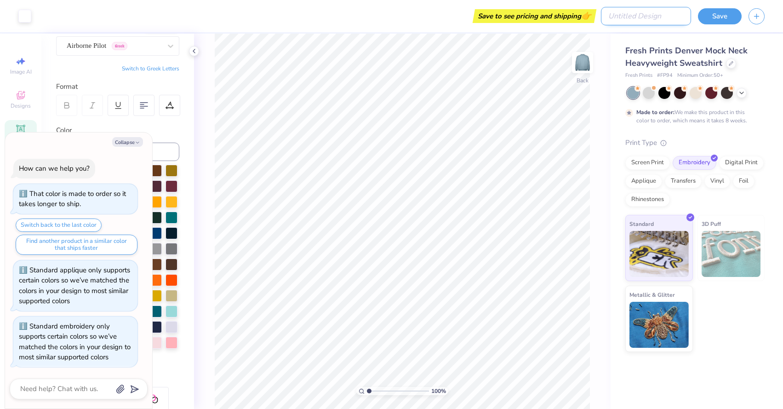
click at [677, 20] on input "Design Title" at bounding box center [646, 16] width 90 height 18
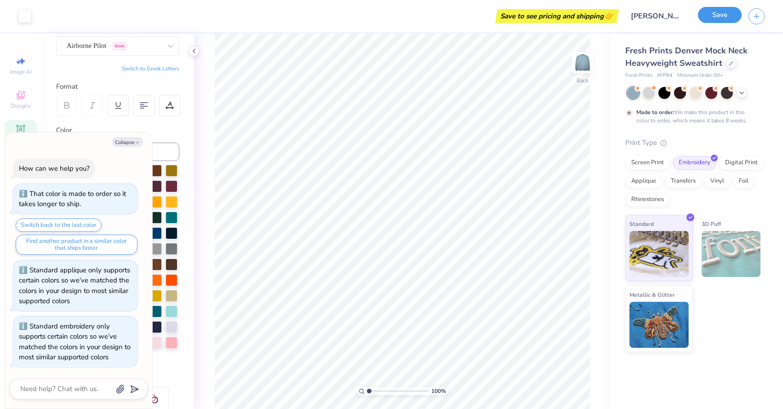
click at [715, 14] on button "Save" at bounding box center [720, 15] width 44 height 16
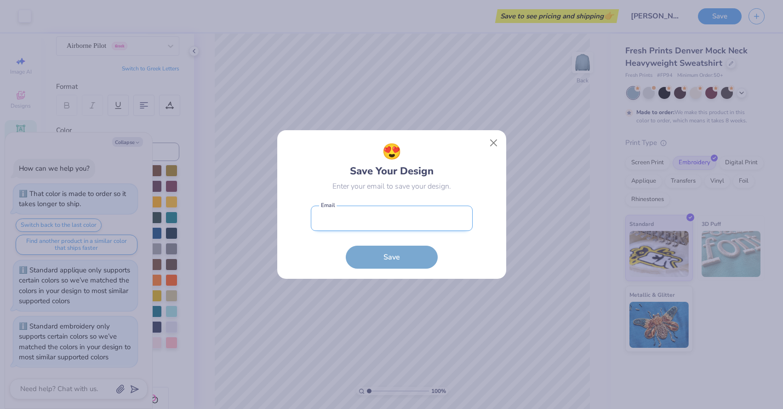
click at [401, 218] on input "email" at bounding box center [392, 218] width 162 height 25
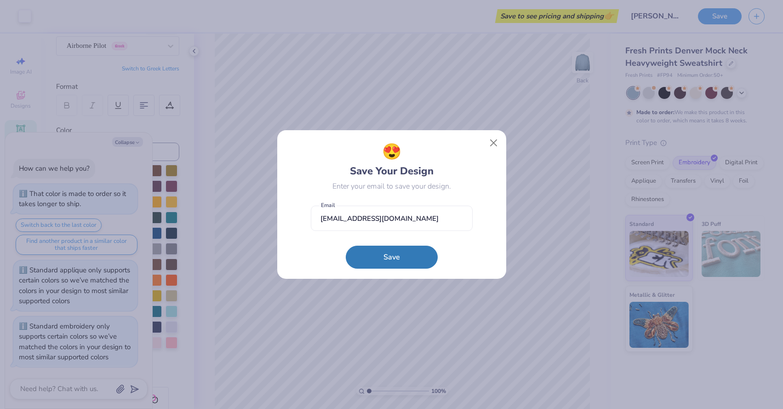
click at [397, 242] on form "[EMAIL_ADDRESS][DOMAIN_NAME] Email Save" at bounding box center [392, 235] width 162 height 68
click at [397, 259] on button "Save" at bounding box center [392, 254] width 92 height 23
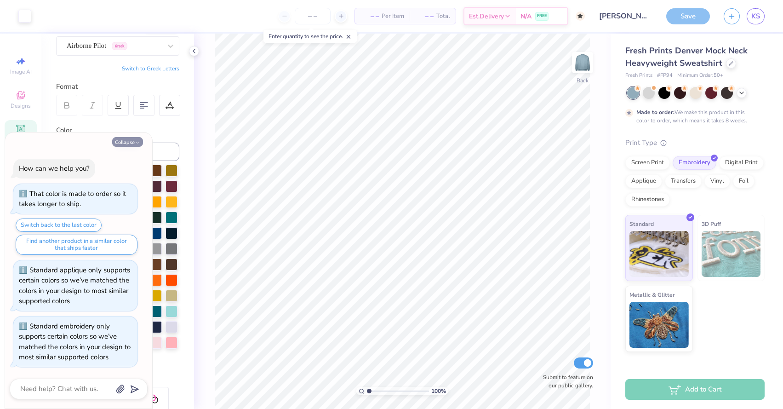
click at [126, 141] on button "Collapse" at bounding box center [127, 142] width 31 height 10
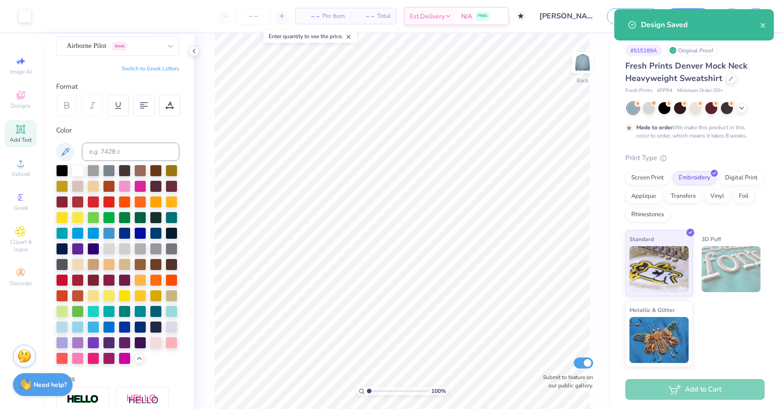
click at [307, 10] on div "– – Per Item" at bounding box center [323, 16] width 55 height 16
click at [250, 12] on input "number" at bounding box center [253, 16] width 36 height 17
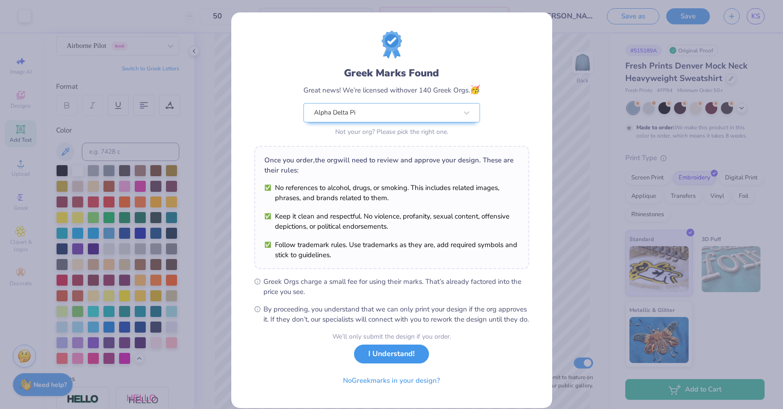
click at [394, 363] on button "I Understand!" at bounding box center [391, 353] width 75 height 19
